Goal: Information Seeking & Learning: Learn about a topic

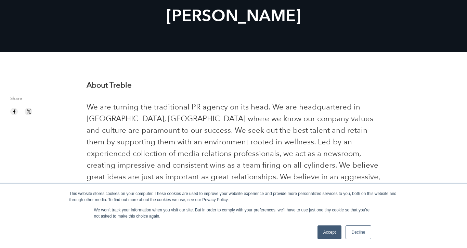
scroll to position [85, 0]
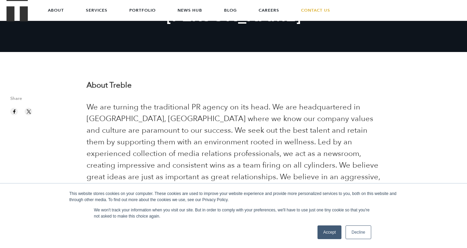
click at [330, 229] on link "Accept" at bounding box center [330, 233] width 24 height 14
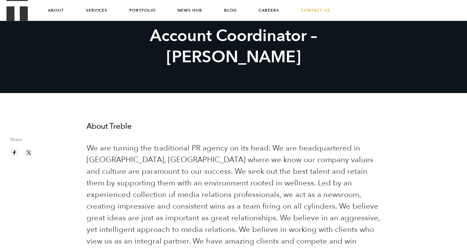
scroll to position [0, 0]
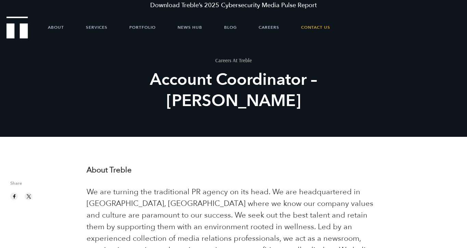
drag, startPoint x: 339, startPoint y: 135, endPoint x: 87, endPoint y: 194, distance: 258.9
copy div "We are turning the traditional PR agency on its head. We are headquartered in A…"
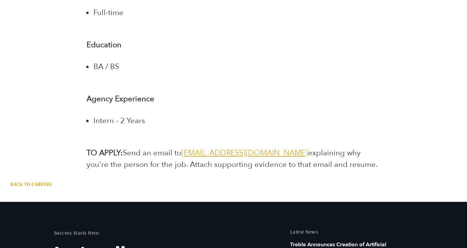
scroll to position [1371, 0]
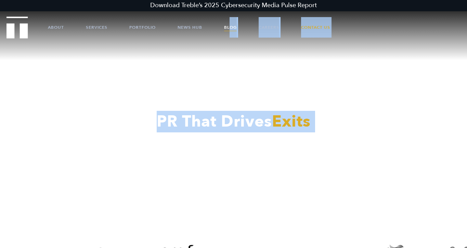
click at [229, 26] on link "Blog" at bounding box center [230, 27] width 13 height 21
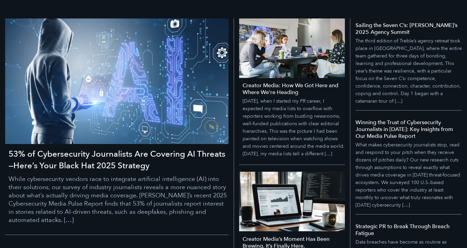
scroll to position [127, 0]
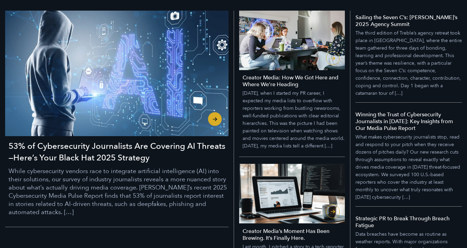
click at [194, 146] on h3 "53% of Cybersecurity Journalists Are Covering AI Threats—Here’s Your Black Hat …" at bounding box center [119, 152] width 220 height 23
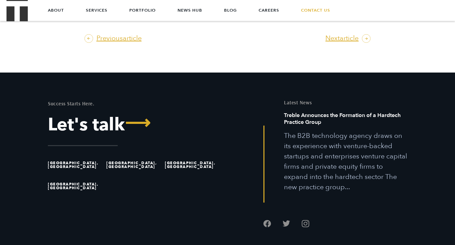
scroll to position [1603, 0]
